Goal: Information Seeking & Learning: Learn about a topic

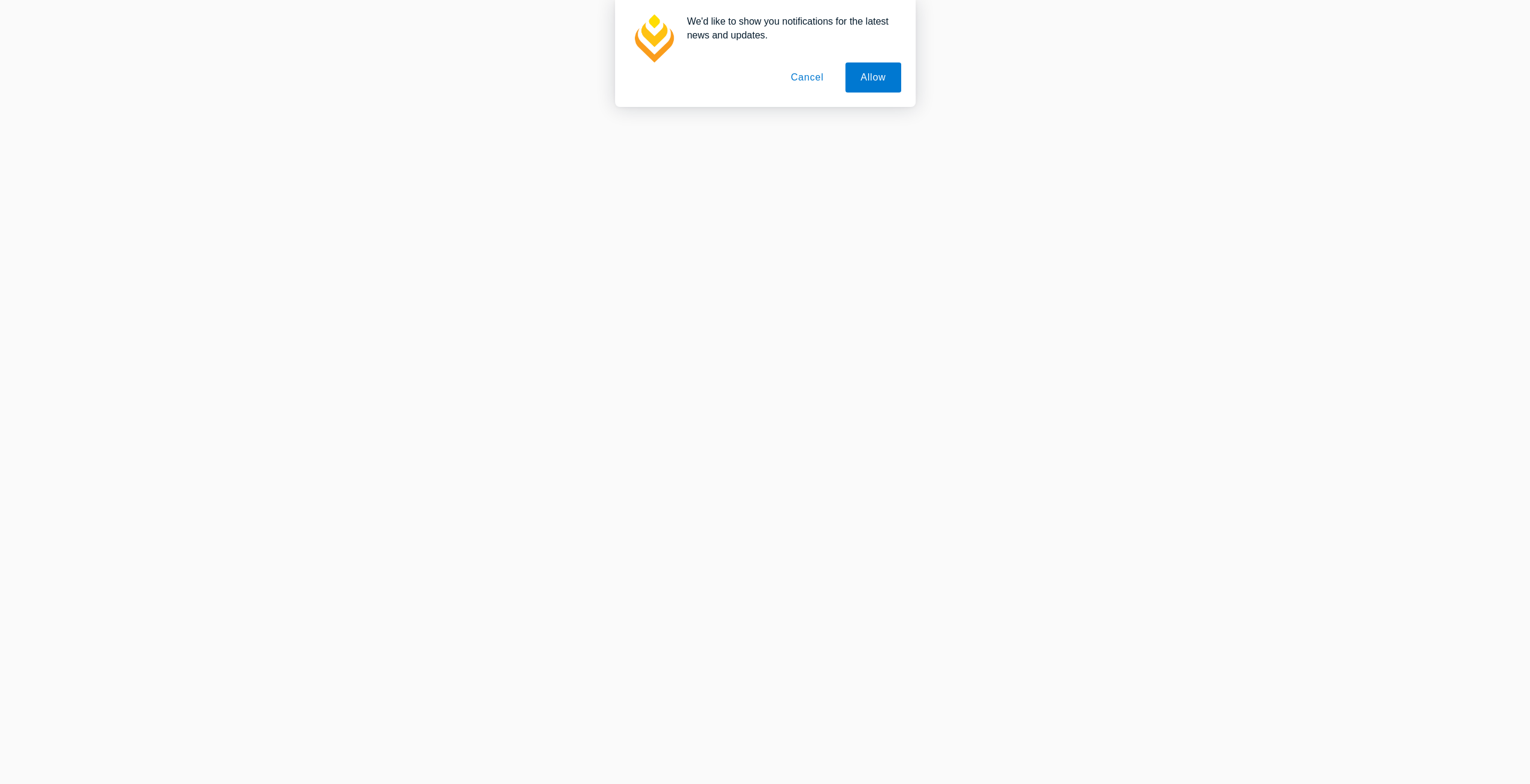
click at [814, 83] on button "Cancel" at bounding box center [807, 78] width 63 height 30
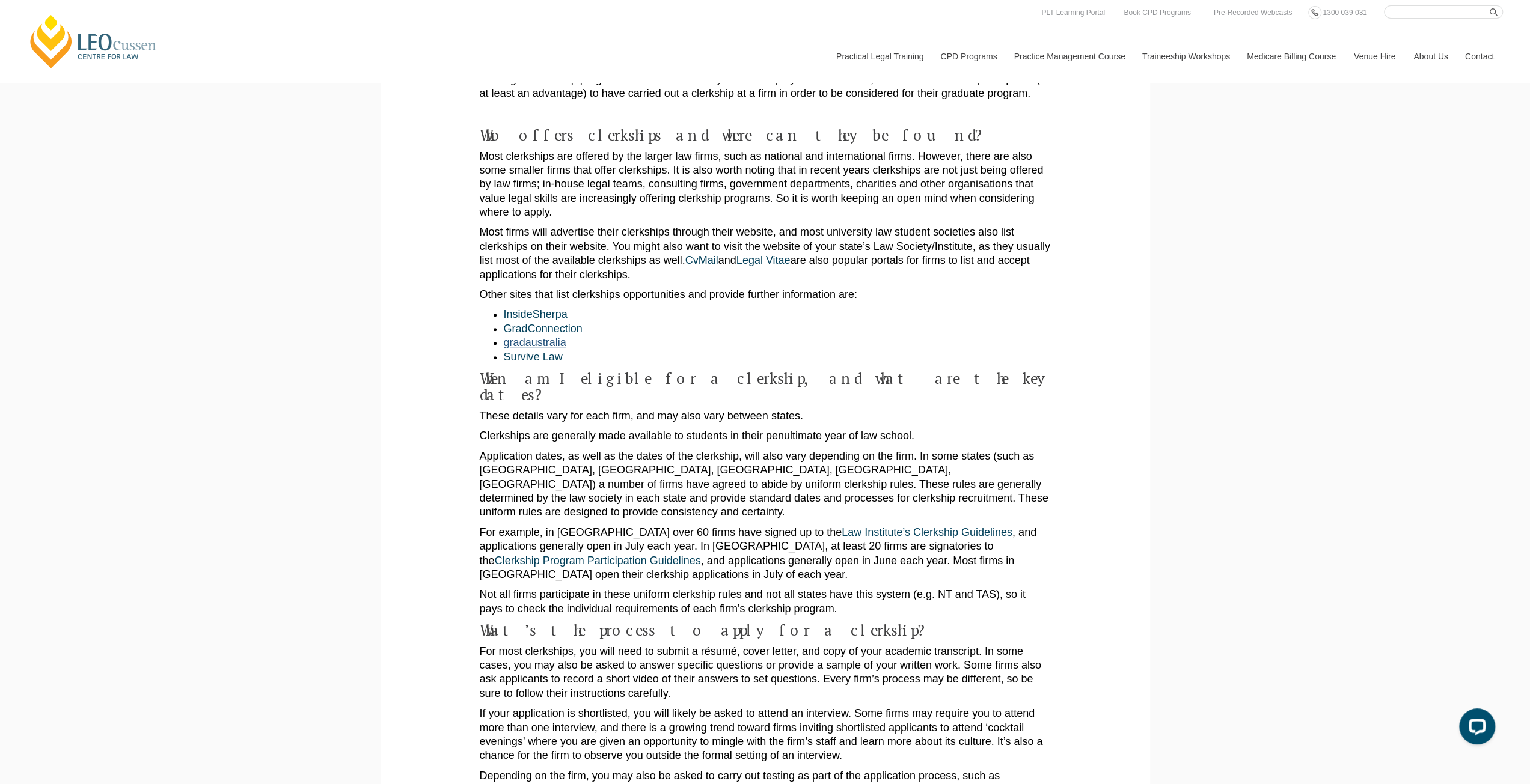
drag, startPoint x: 546, startPoint y: 322, endPoint x: 529, endPoint y: 326, distance: 17.5
drag, startPoint x: 543, startPoint y: 313, endPoint x: 549, endPoint y: 306, distance: 9.2
click at [562, 322] on li "GradConnection" at bounding box center [777, 329] width 548 height 13
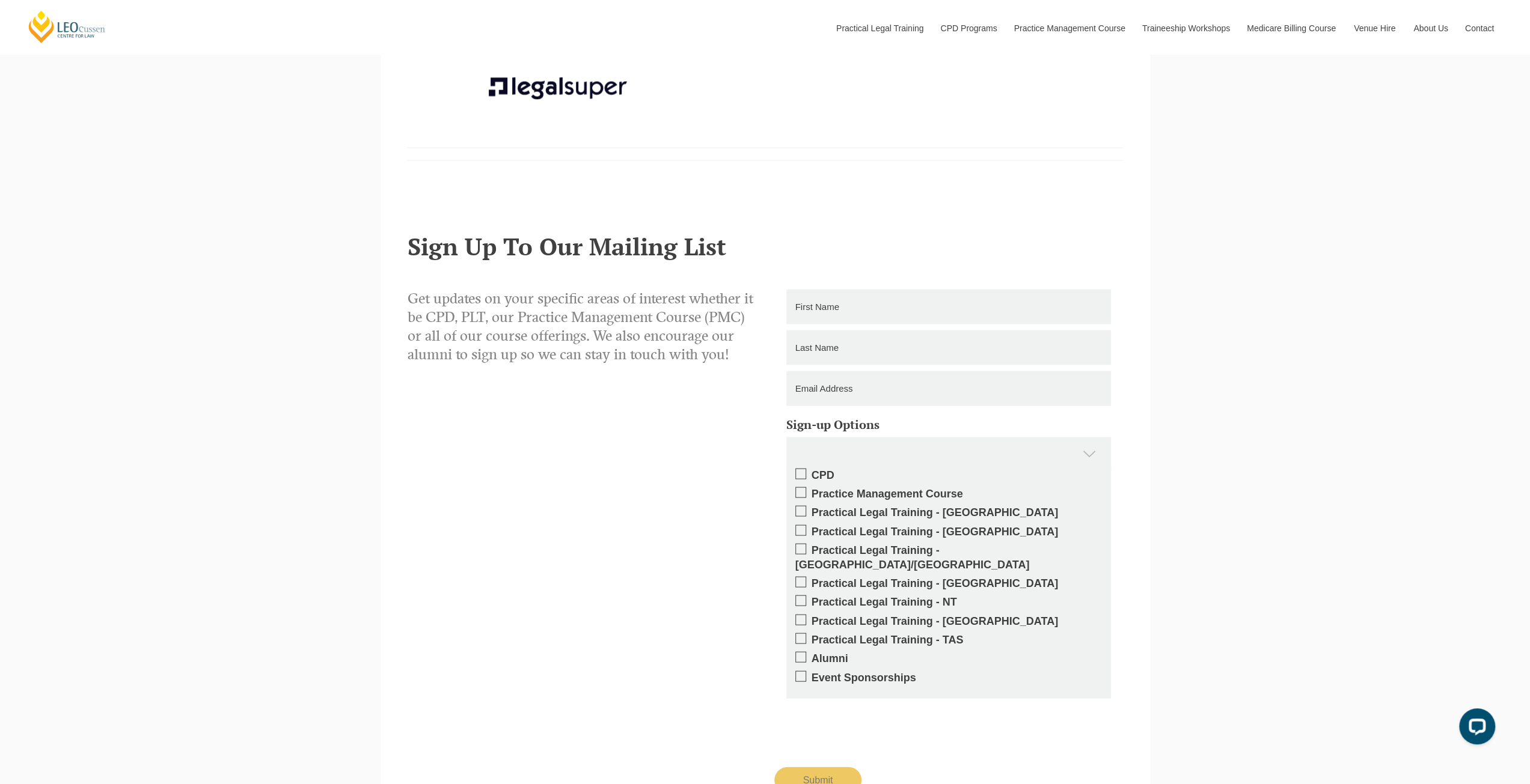
scroll to position [2344, 0]
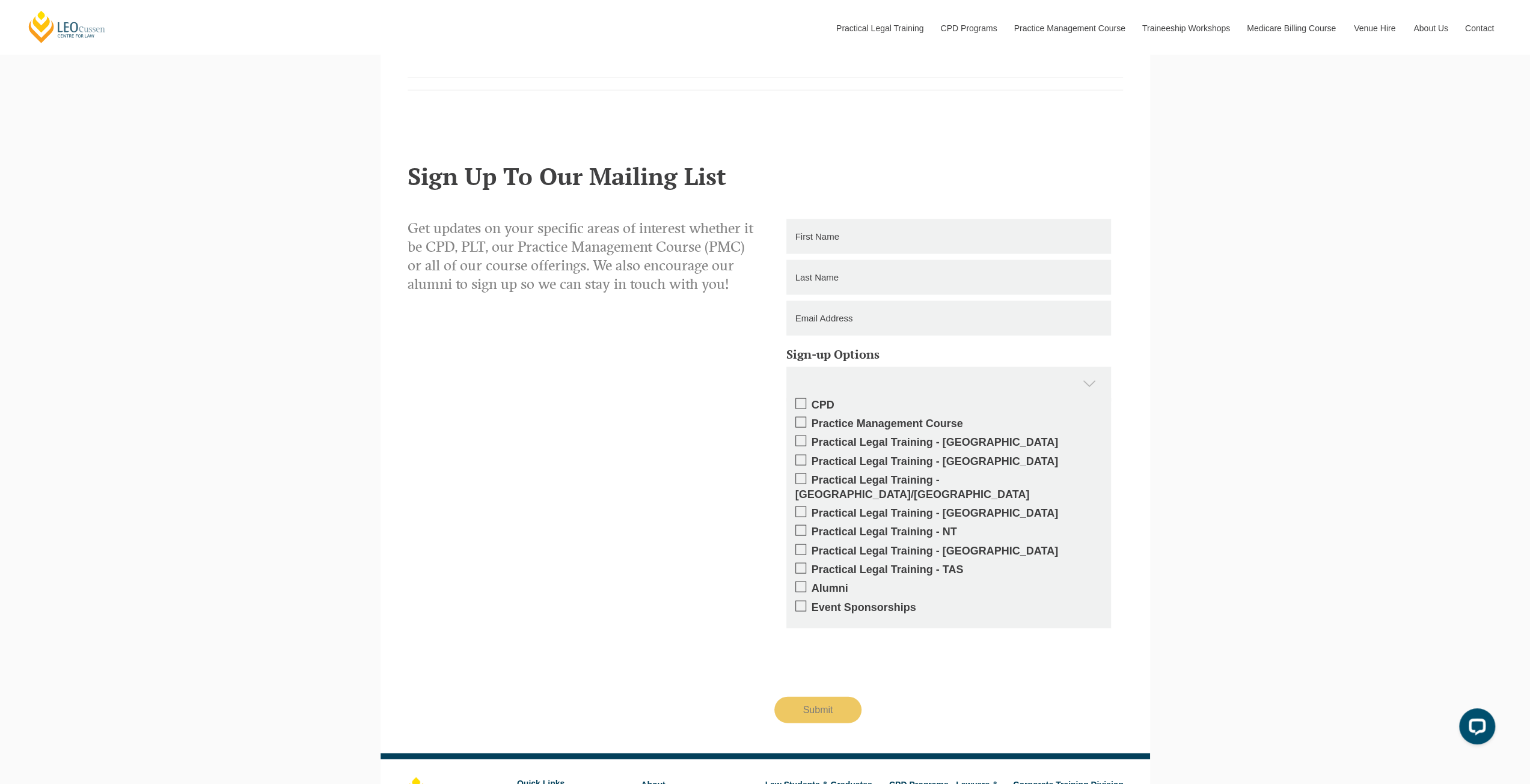
click at [802, 545] on span at bounding box center [801, 550] width 11 height 11
click at [812, 547] on input "Practical Legal Training - [GEOGRAPHIC_DATA]" at bounding box center [812, 547] width 0 height 0
